Goal: Navigation & Orientation: Find specific page/section

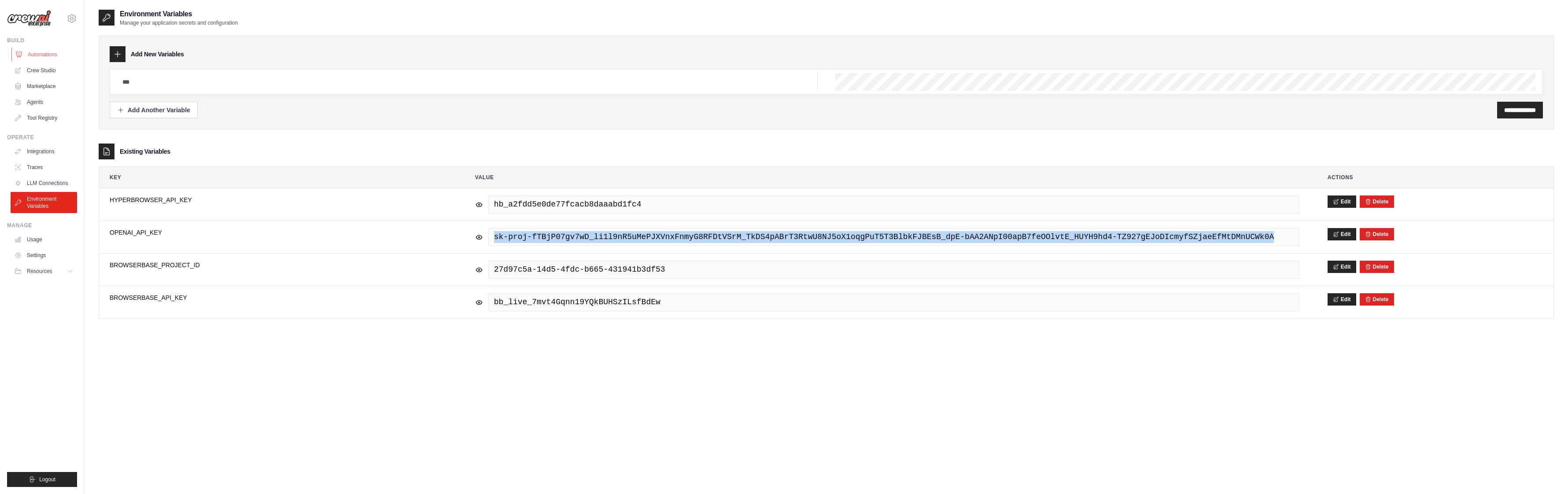
click at [51, 53] on link "Automations" at bounding box center [44, 55] width 66 height 14
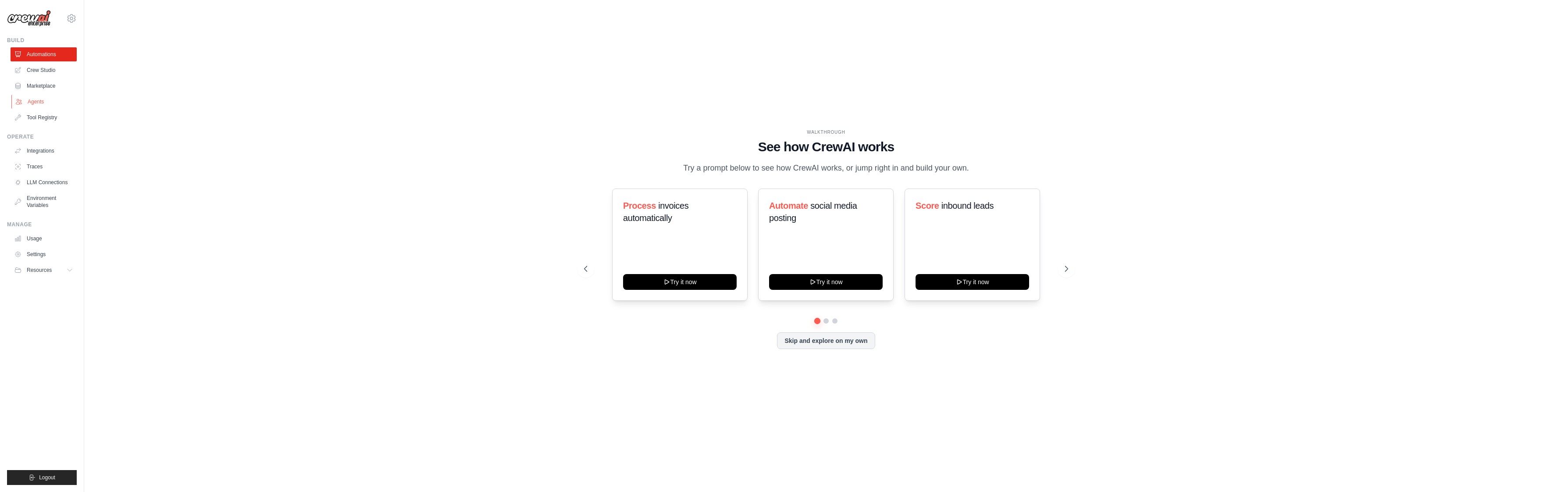
click at [36, 98] on link "Agents" at bounding box center [44, 101] width 66 height 14
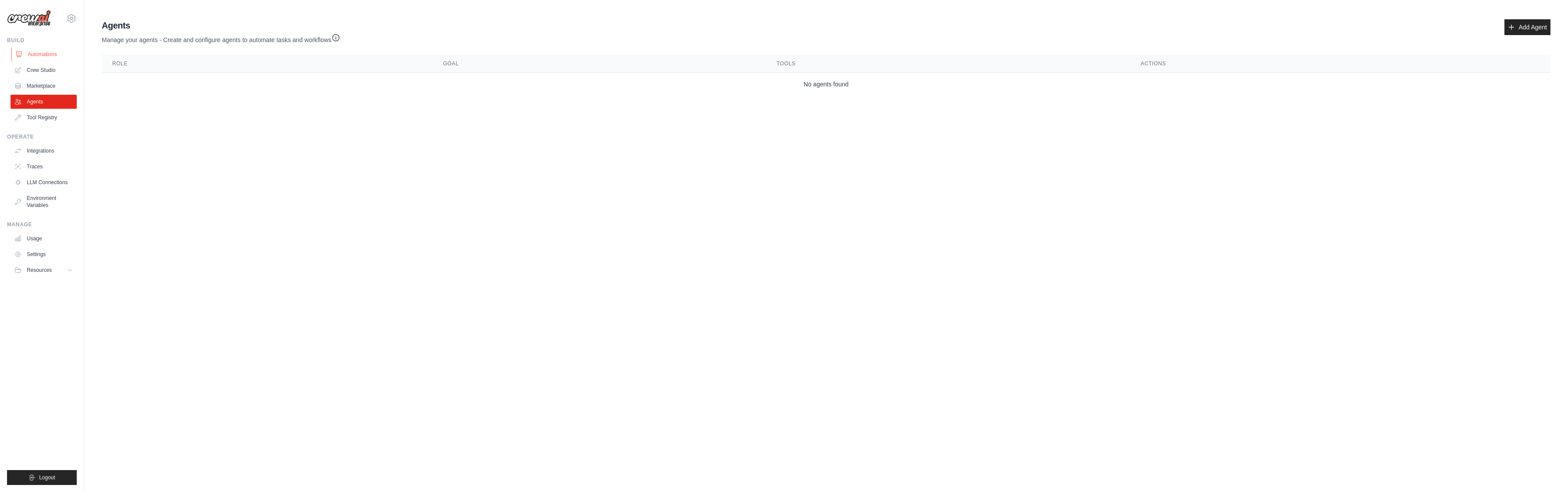
click at [30, 54] on link "Automations" at bounding box center [44, 54] width 66 height 14
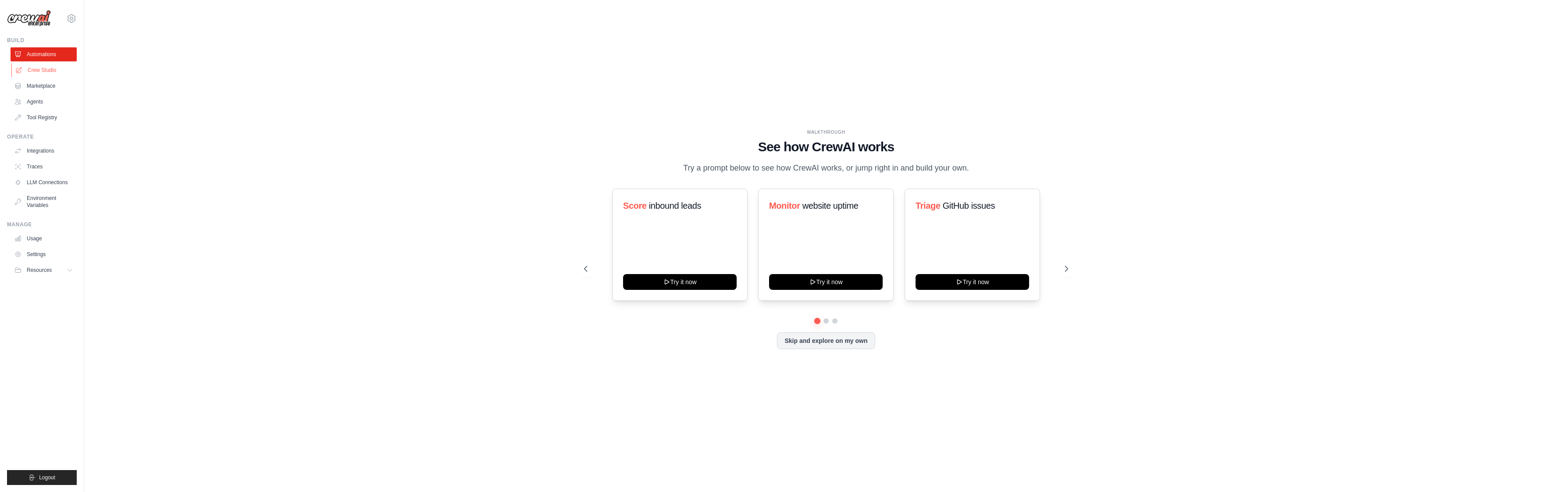
click at [31, 66] on link "Crew Studio" at bounding box center [44, 70] width 66 height 14
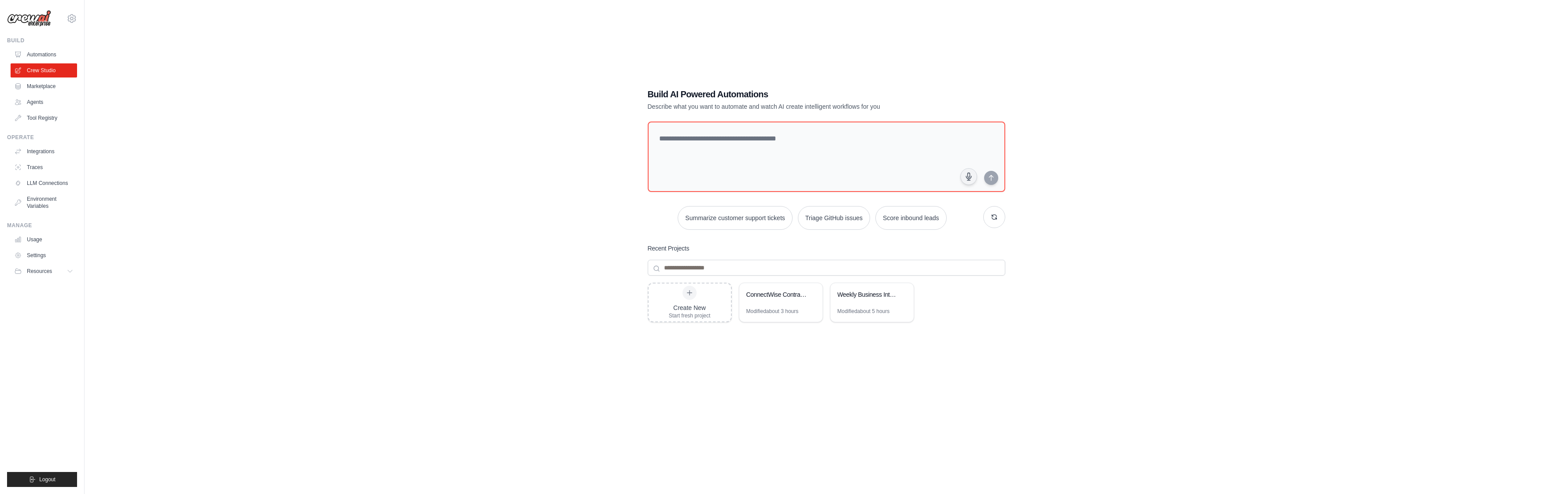
click at [55, 94] on ul "Automations Crew Studio Marketplace Agents Tool Registry" at bounding box center [43, 86] width 66 height 77
click at [53, 89] on link "Marketplace" at bounding box center [44, 86] width 66 height 14
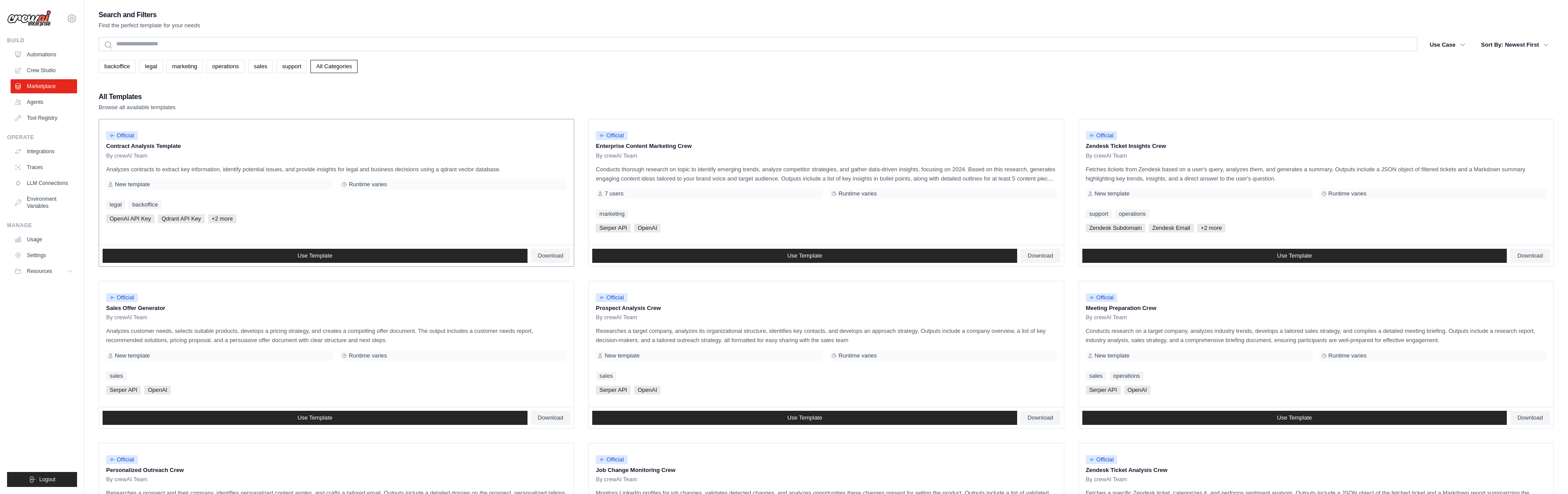
click at [429, 187] on div "Runtime varies" at bounding box center [453, 184] width 227 height 11
